Goal: Task Accomplishment & Management: Manage account settings

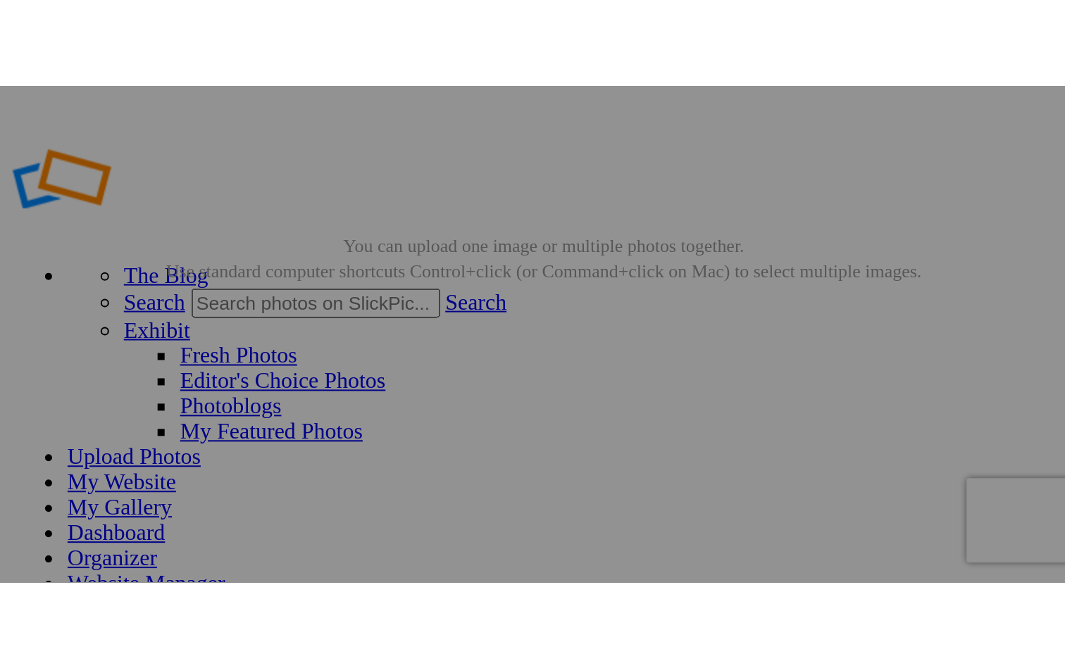
scroll to position [29, 0]
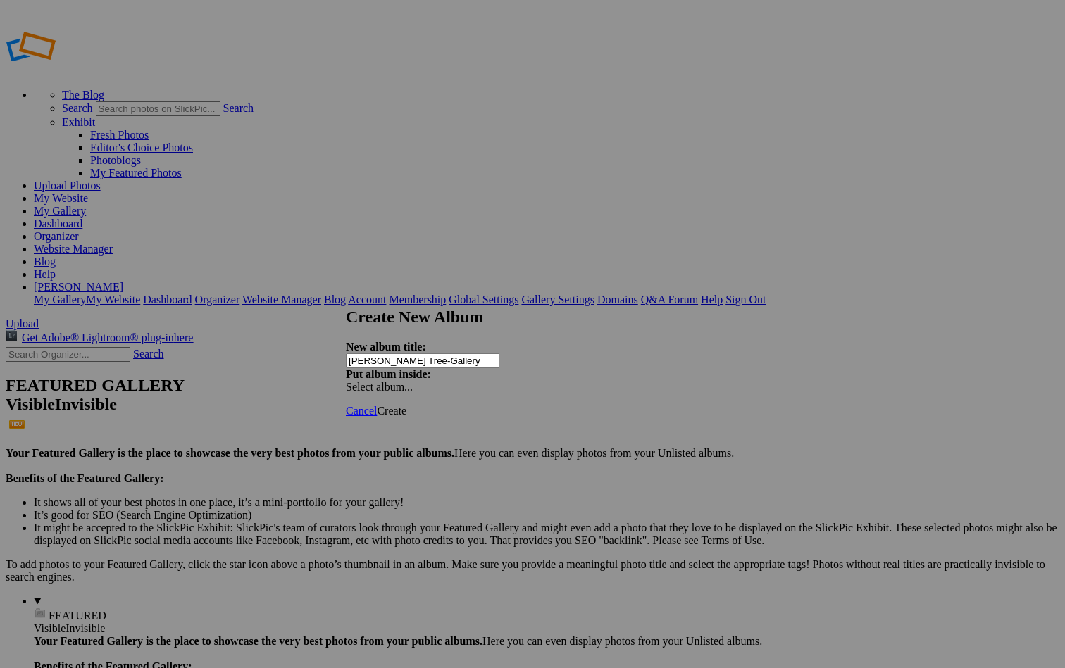
type input "Joshua Tree-Gallery"
click at [406, 405] on link "Create" at bounding box center [392, 411] width 30 height 12
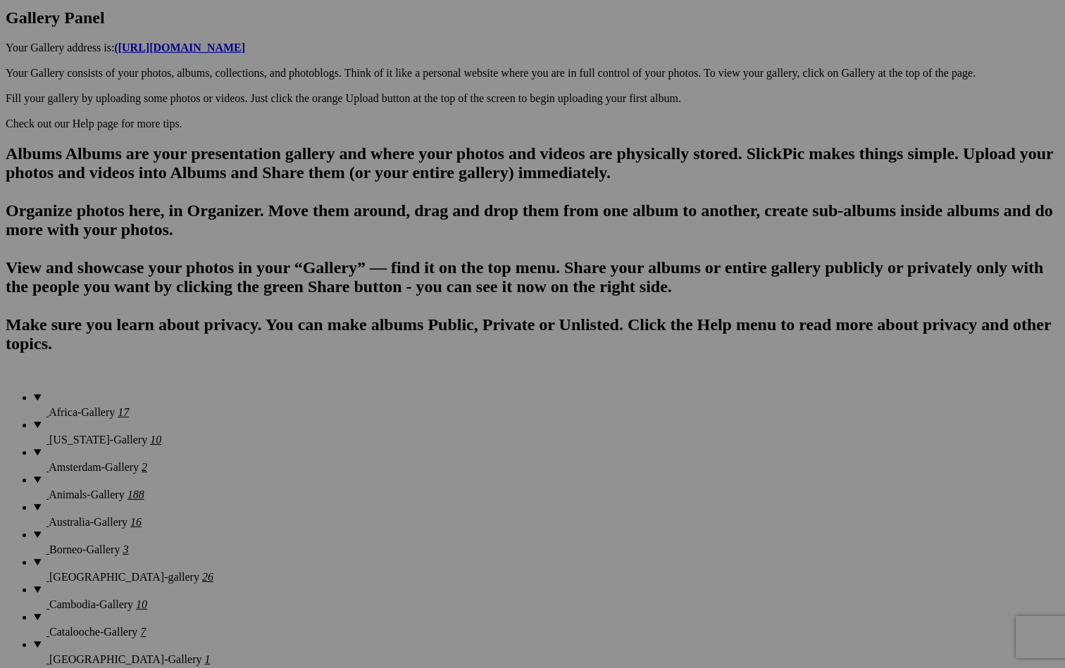
scroll to position [763, 0]
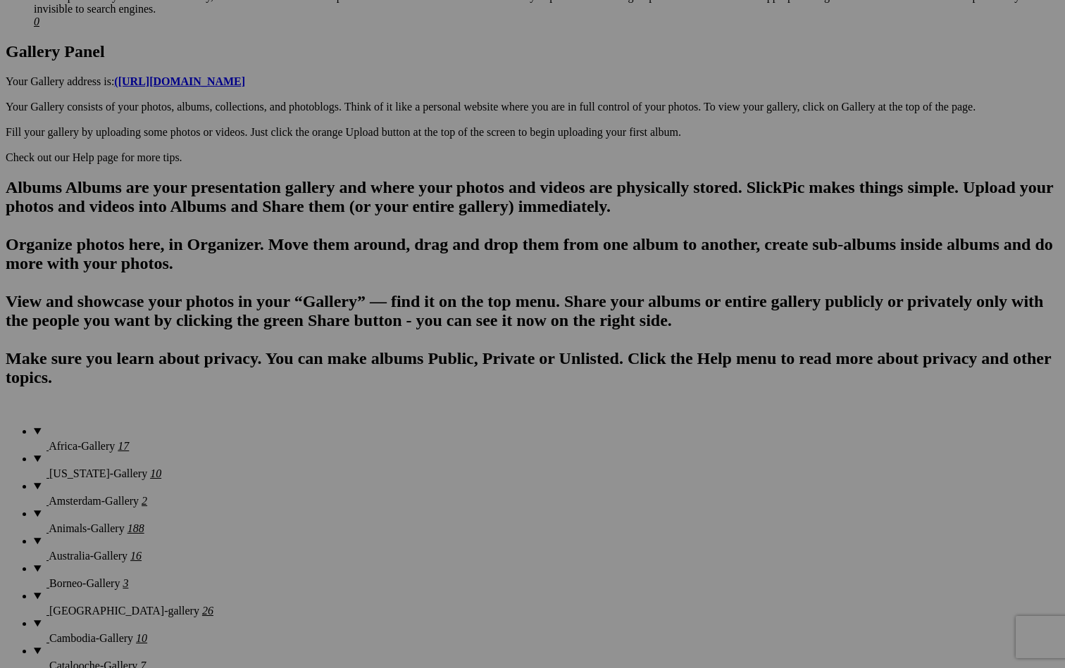
scroll to position [735, 0]
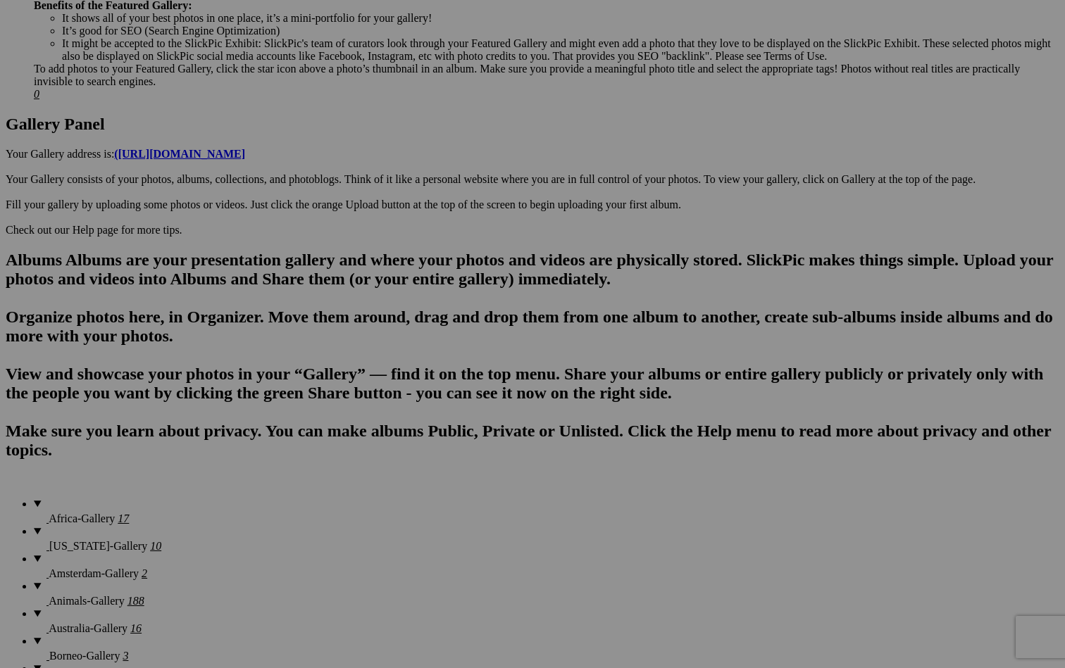
scroll to position [673, 0]
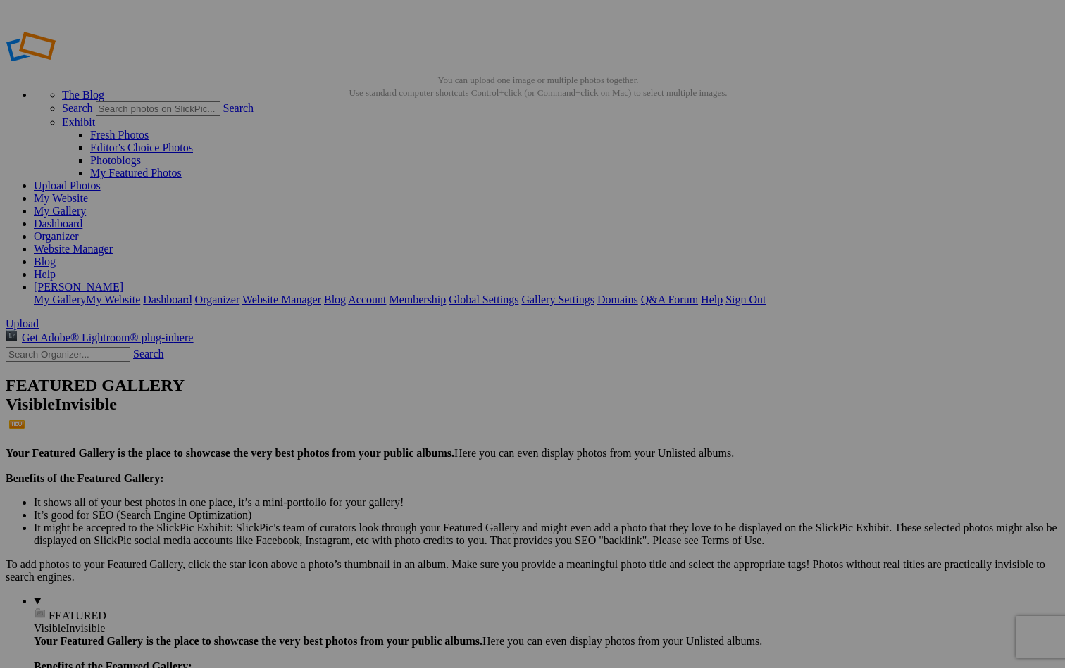
type input "[PERSON_NAME] Tree"
click at [406, 405] on span "Create" at bounding box center [392, 411] width 30 height 12
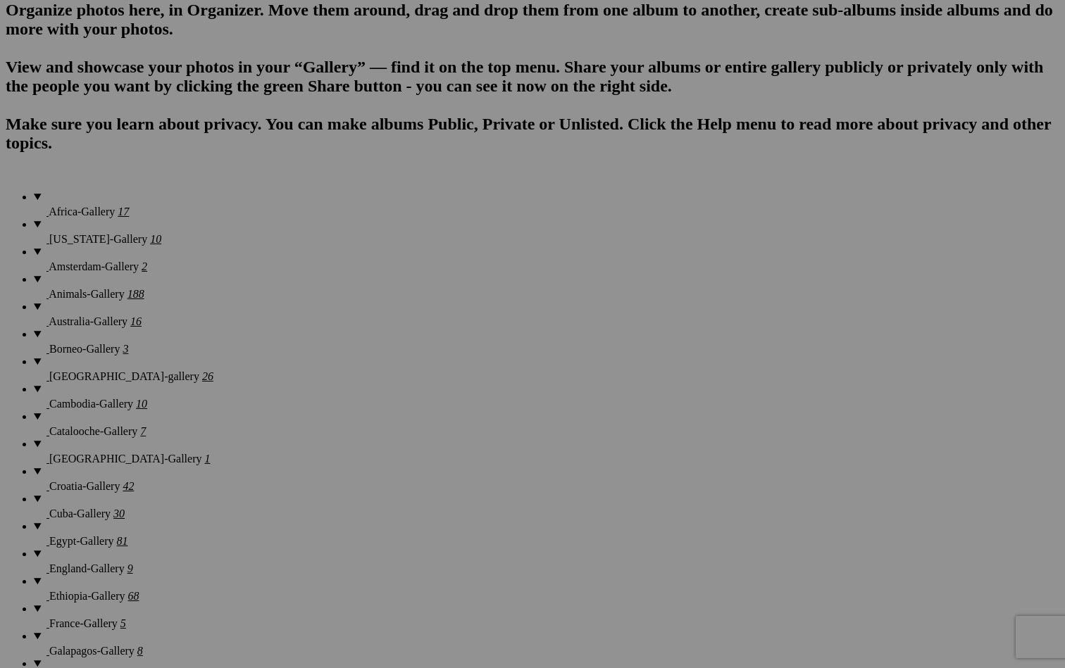
scroll to position [907, 0]
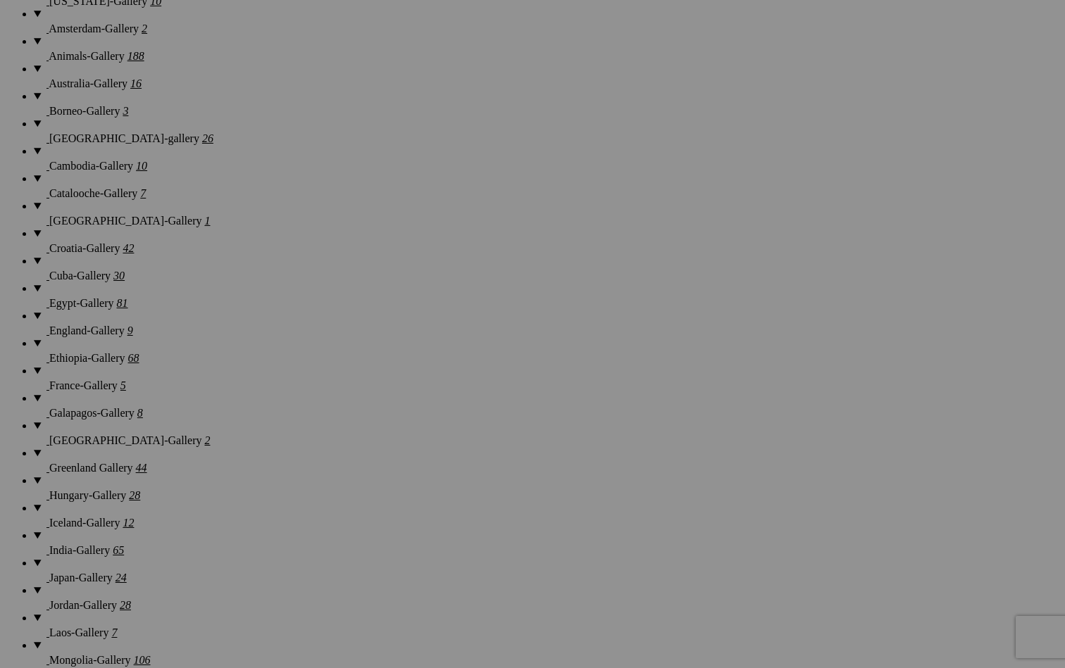
scroll to position [1206, 0]
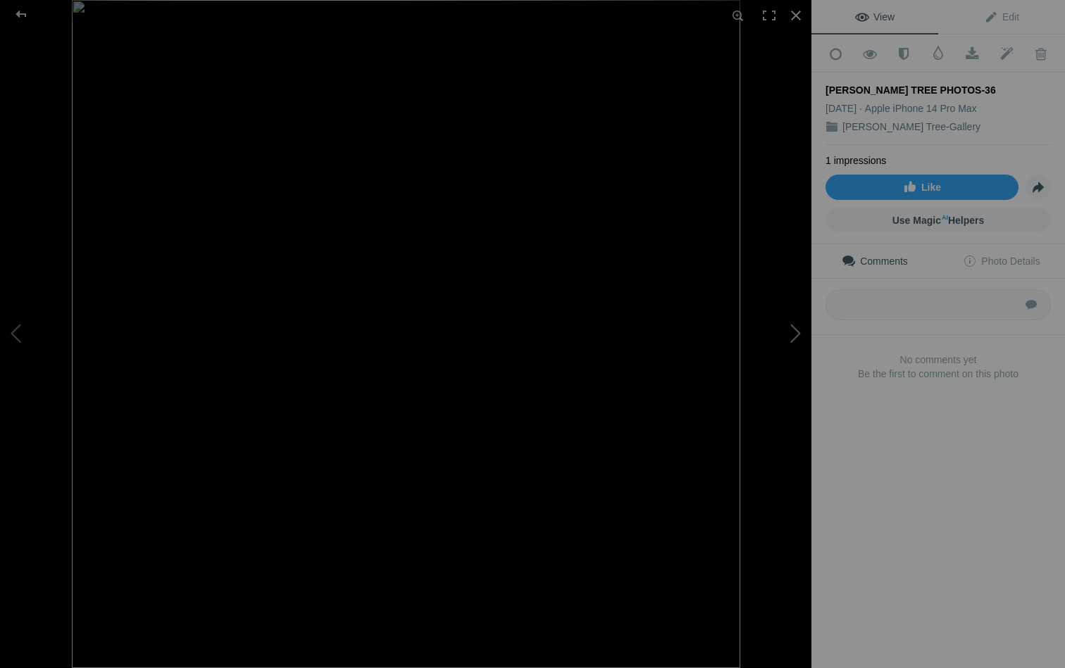
click at [794, 334] on button at bounding box center [759, 334] width 106 height 241
click at [544, 343] on img at bounding box center [405, 334] width 811 height 551
click at [544, 343] on img at bounding box center [276, 327] width 1574 height 1068
click at [795, 332] on button at bounding box center [759, 334] width 106 height 241
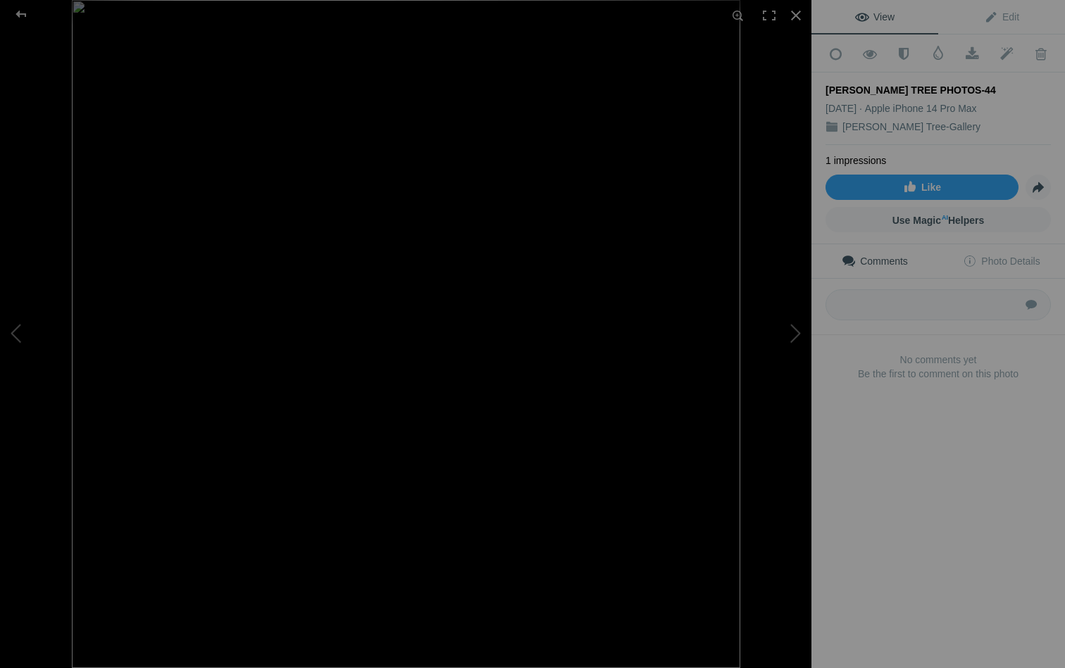
click at [521, 330] on img at bounding box center [406, 334] width 668 height 668
click at [521, 330] on img at bounding box center [280, 338] width 1399 height 1399
click at [792, 12] on div at bounding box center [795, 15] width 31 height 31
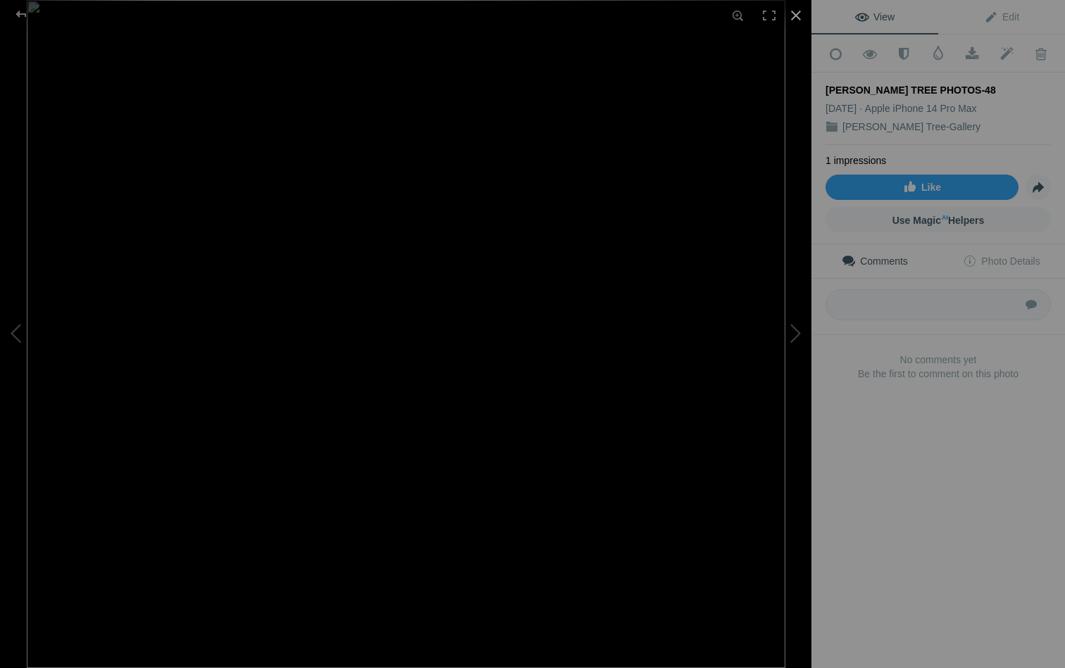
click at [795, 15] on div at bounding box center [795, 15] width 31 height 31
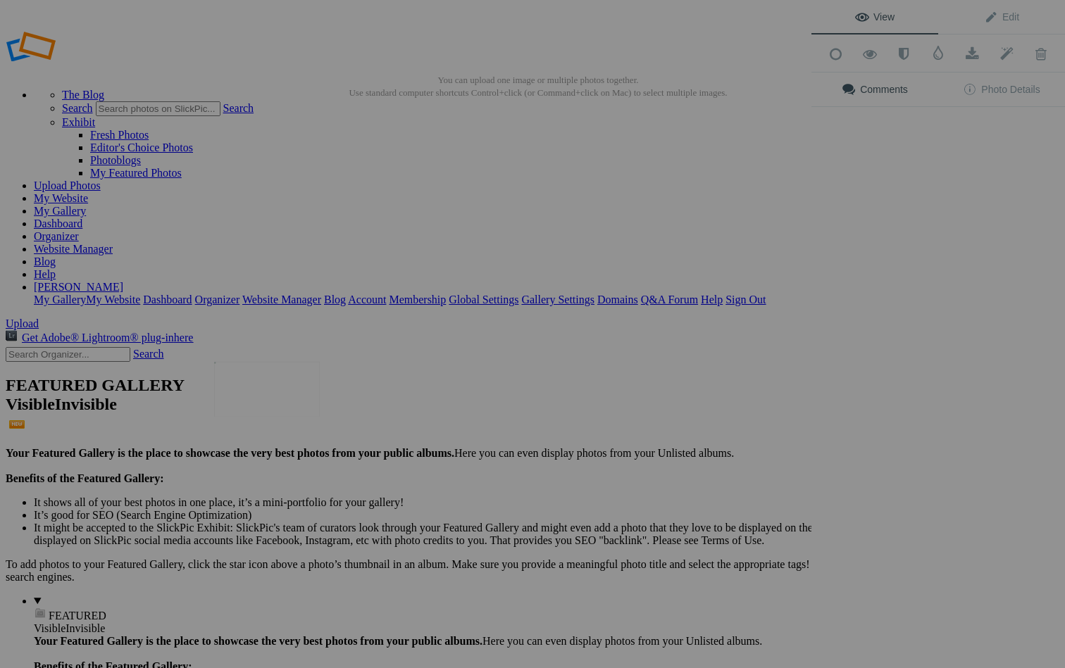
click at [294, 389] on img at bounding box center [267, 389] width 106 height 55
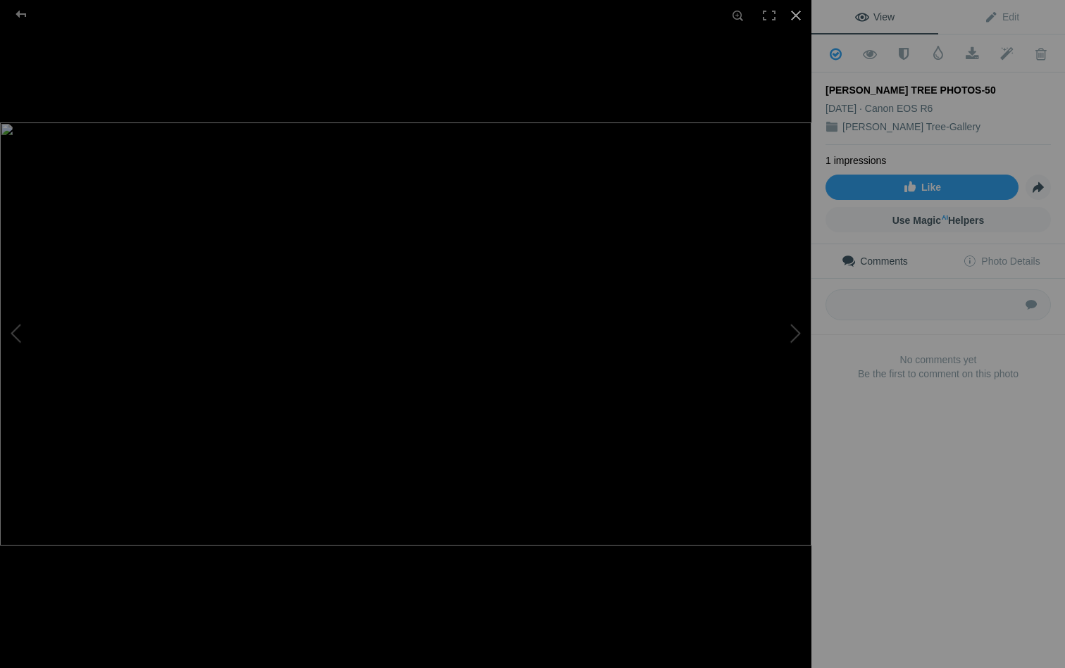
click at [795, 16] on div at bounding box center [795, 15] width 31 height 31
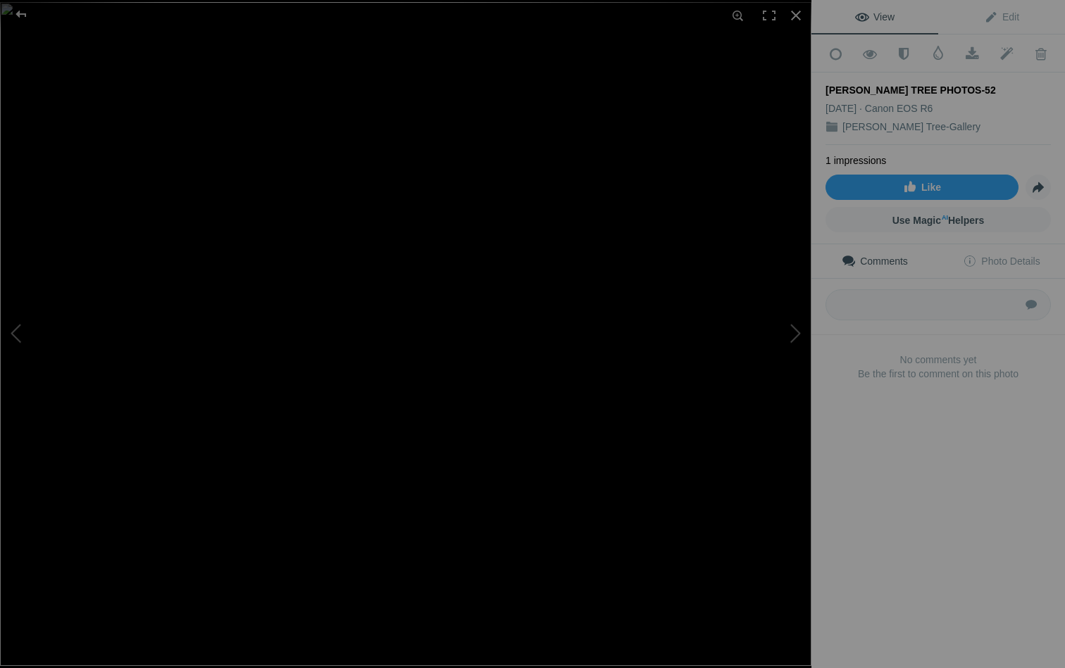
click at [361, 249] on img at bounding box center [405, 334] width 811 height 664
click at [361, 249] on img at bounding box center [456, 432] width 1739 height 1424
click at [799, 12] on div at bounding box center [795, 15] width 31 height 31
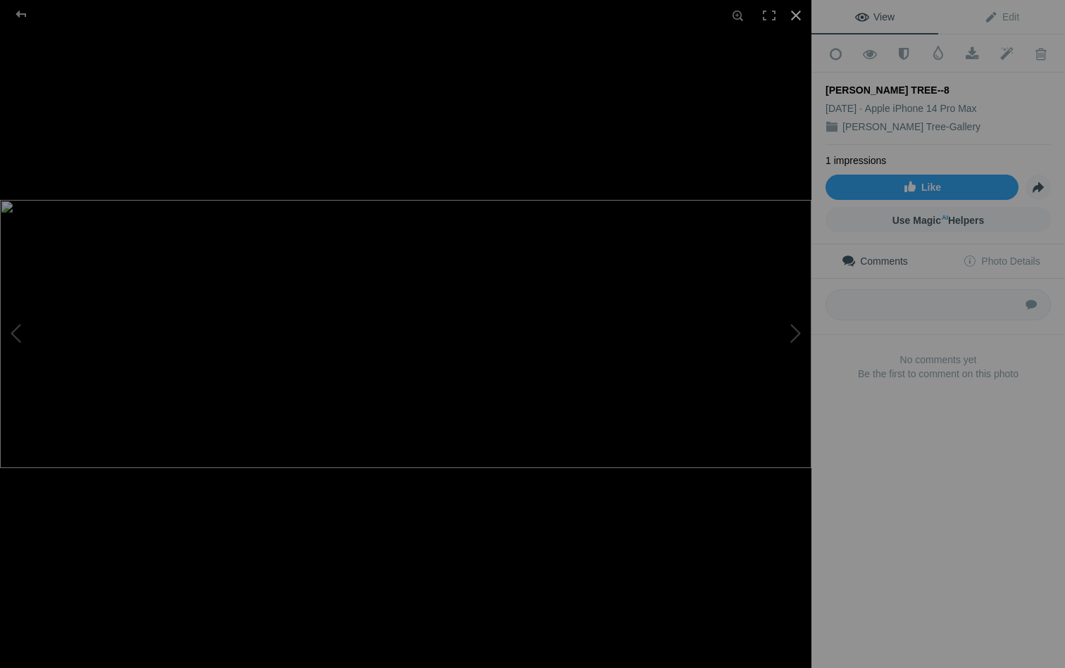
click at [798, 11] on div at bounding box center [795, 15] width 31 height 31
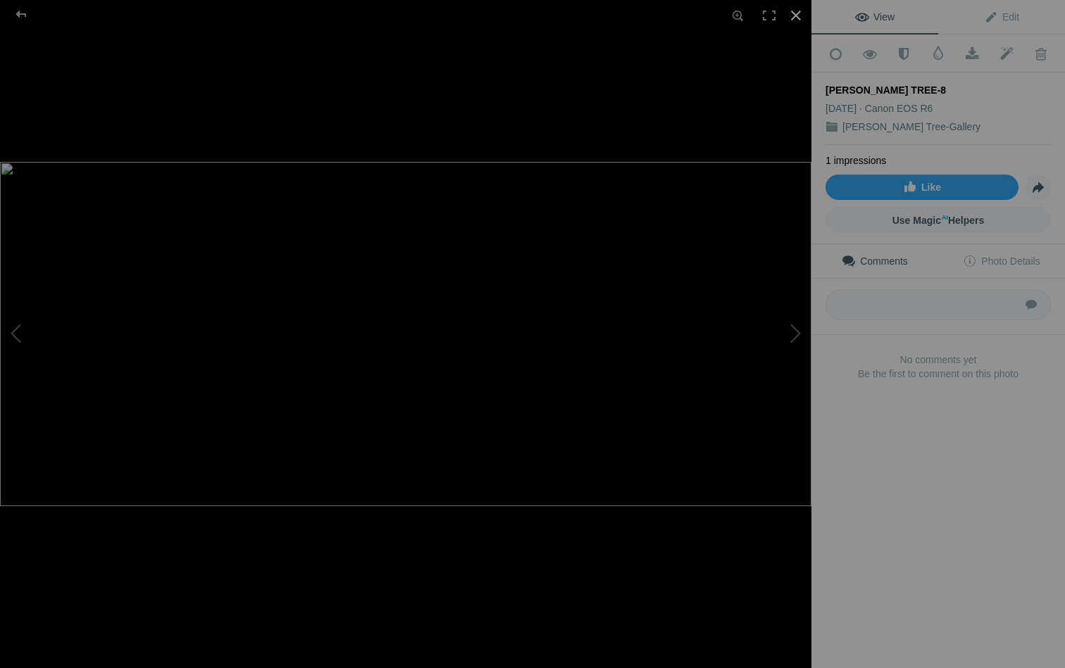
click at [798, 13] on div at bounding box center [795, 15] width 31 height 31
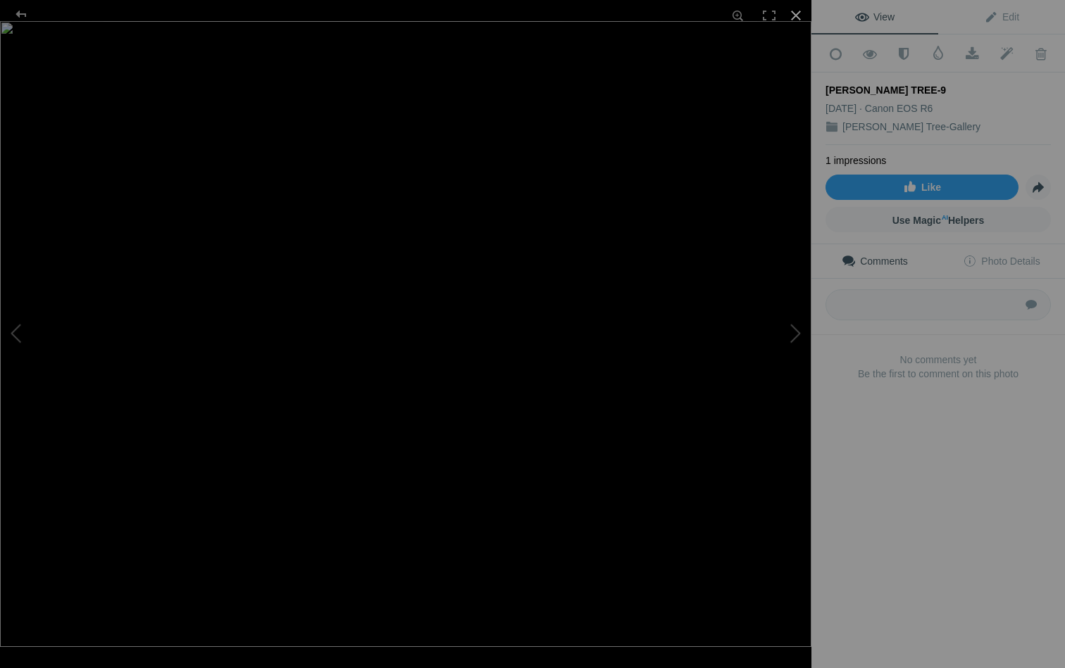
click at [799, 13] on div at bounding box center [795, 15] width 31 height 31
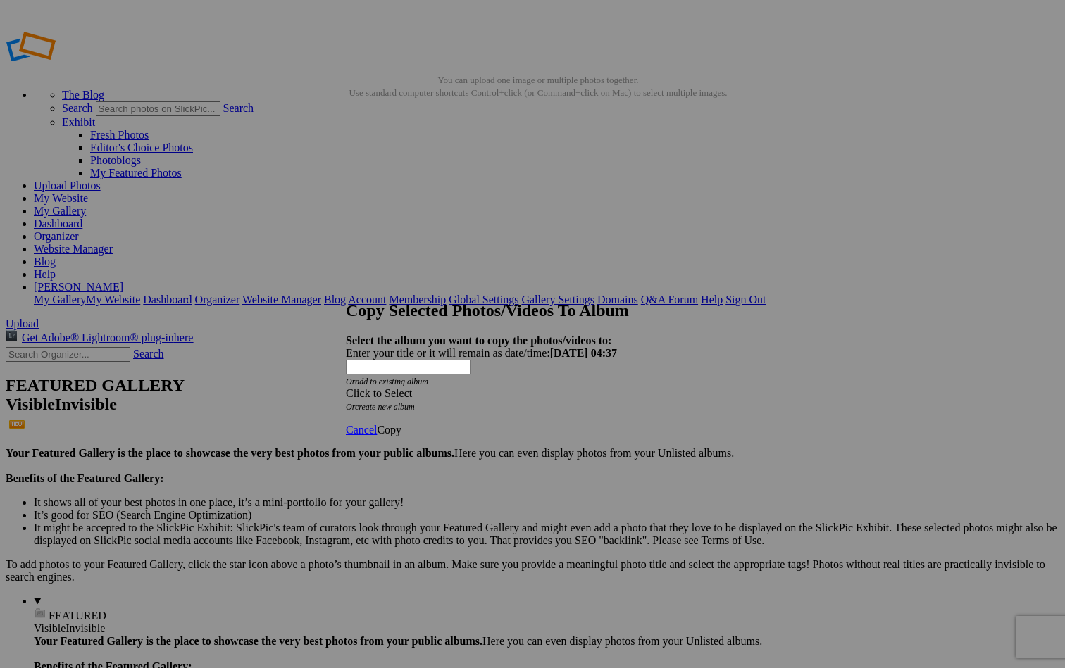
click at [346, 387] on span at bounding box center [346, 393] width 0 height 12
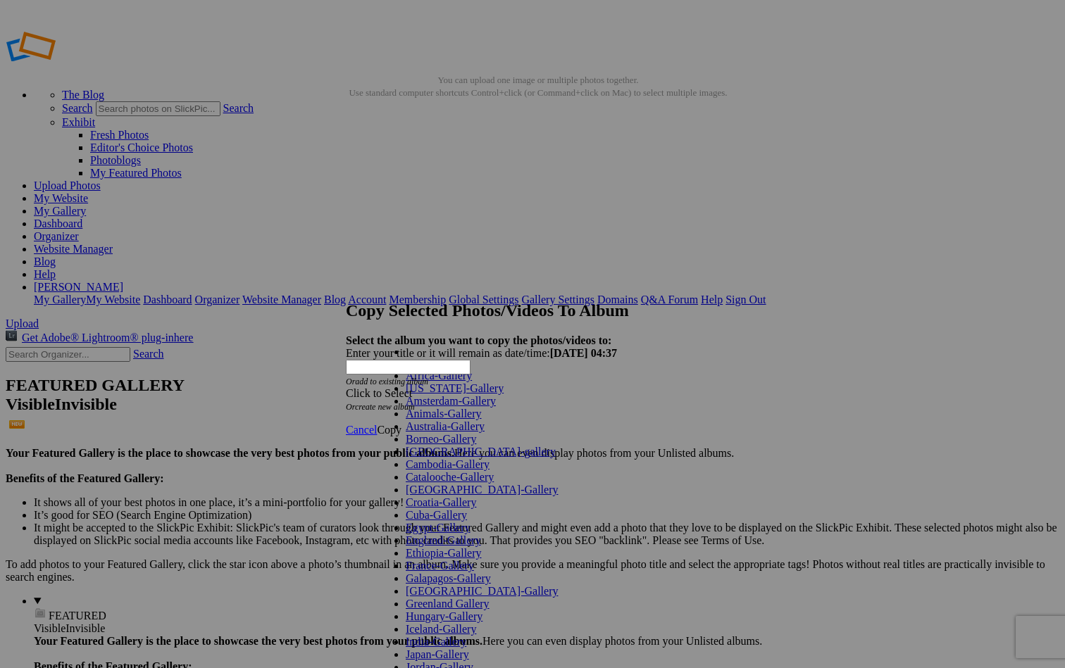
scroll to position [664, 0]
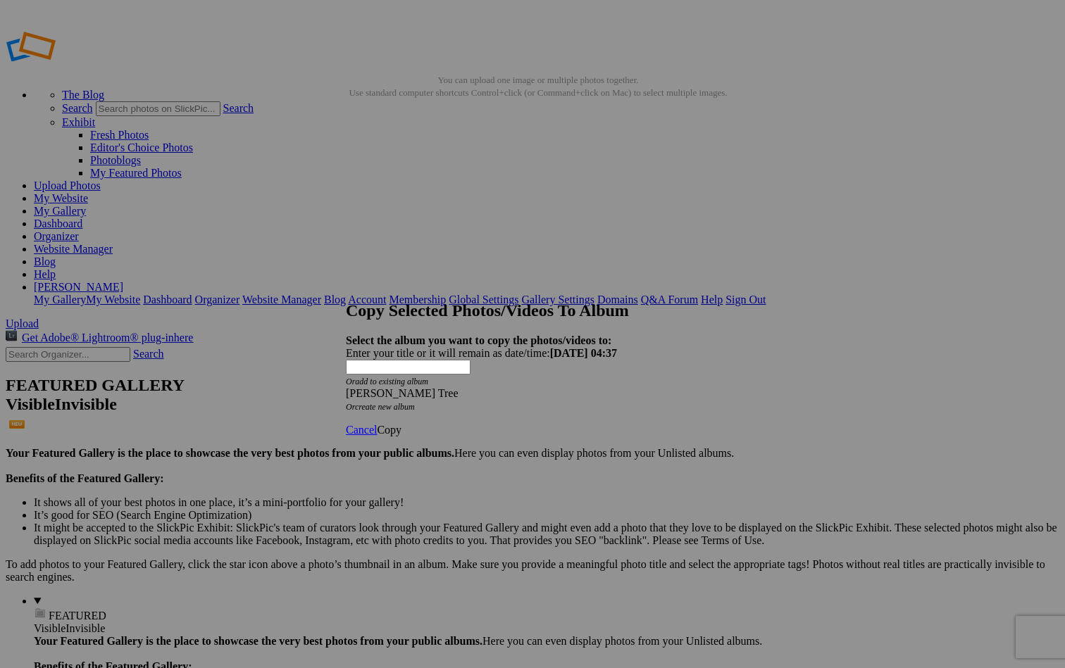
click at [402, 424] on span "Copy" at bounding box center [389, 430] width 25 height 12
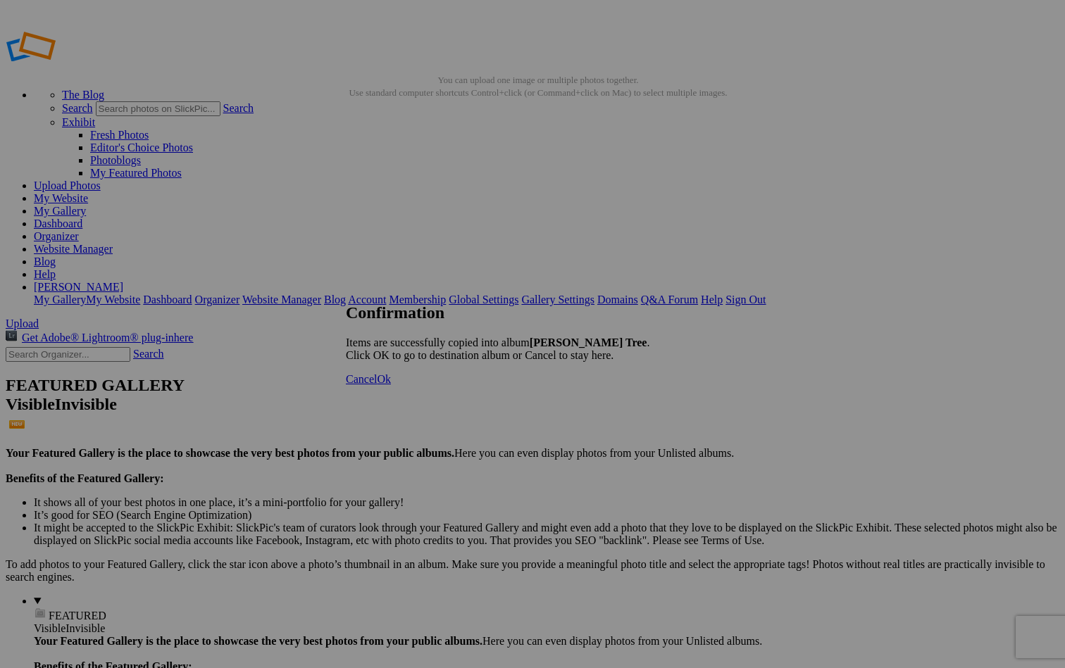
click at [391, 385] on span "Ok" at bounding box center [384, 379] width 14 height 12
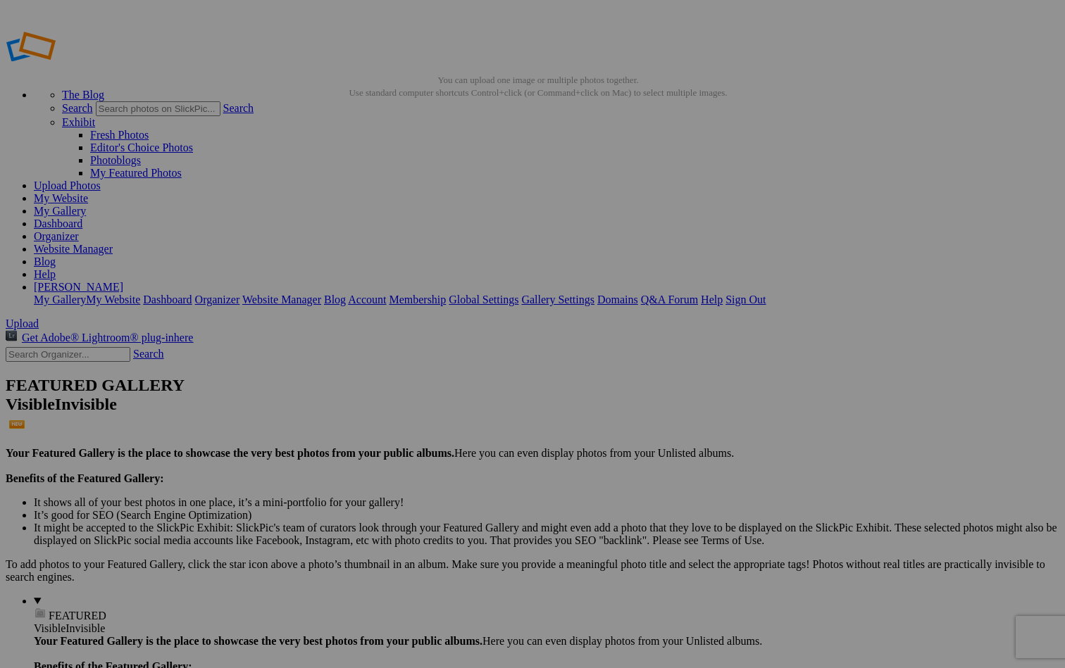
click at [595, 294] on link "Gallery Settings" at bounding box center [557, 300] width 73 height 12
